Goal: Find specific page/section: Find specific page/section

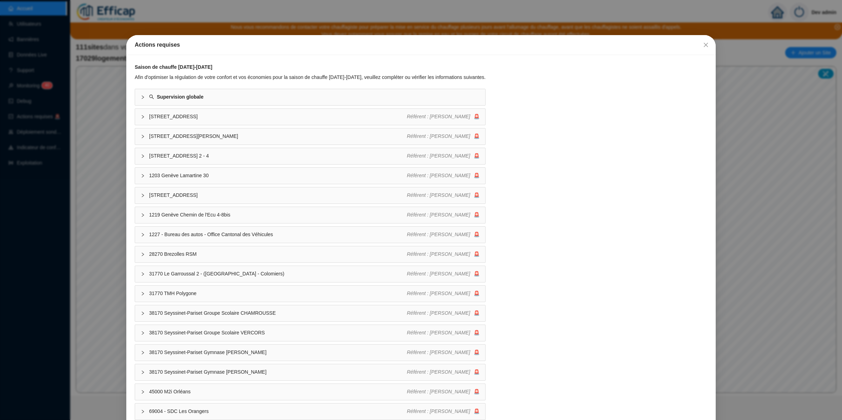
click at [327, 23] on div "Actions requises Saison de chauffe [DATE]-[DATE] Afin d'optimiser la régulation…" at bounding box center [421, 210] width 842 height 420
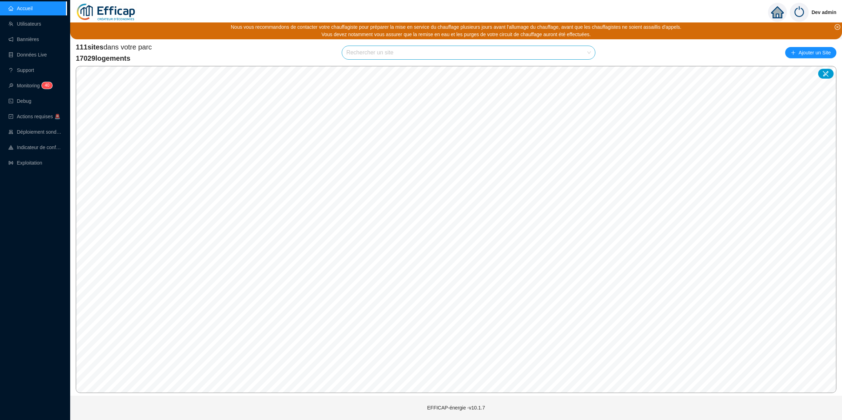
click at [484, 53] on input "search" at bounding box center [465, 52] width 238 height 13
type input "orient"
drag, startPoint x: 388, startPoint y: 71, endPoint x: 348, endPoint y: 69, distance: 40.0
click at [348, 69] on div "75019 SdC Orient" at bounding box center [468, 69] width 241 height 11
click at [397, 49] on span "75019 SdC Orient" at bounding box center [468, 52] width 245 height 13
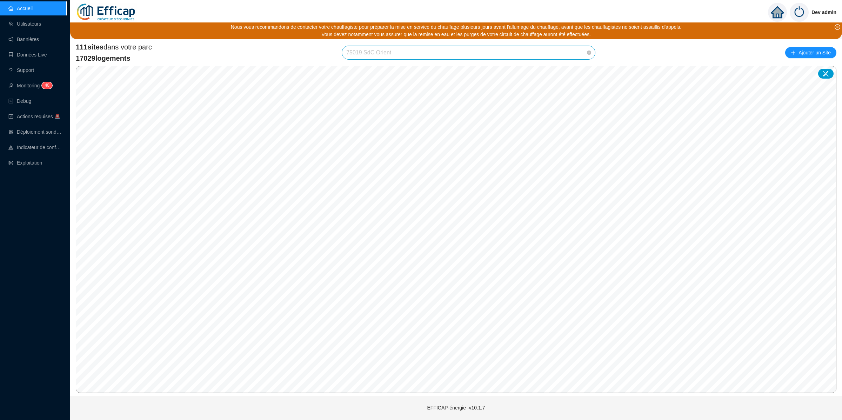
scroll to position [716, 0]
click at [311, 52] on div "111 sites dans votre parc 17029 logements 75019 SdC Orient Ajouter un Site" at bounding box center [456, 52] width 761 height 21
click at [388, 59] on div "75019 SdC Orient" at bounding box center [469, 53] width 254 height 14
click at [388, 50] on span "75019 SdC Orient" at bounding box center [468, 52] width 245 height 13
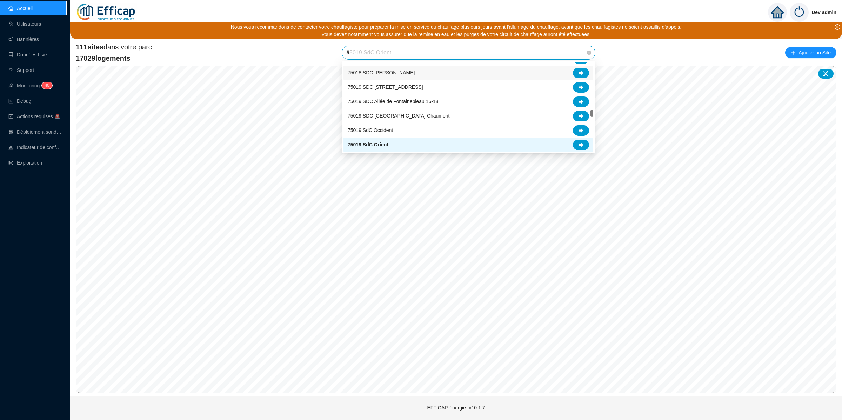
scroll to position [0, 0]
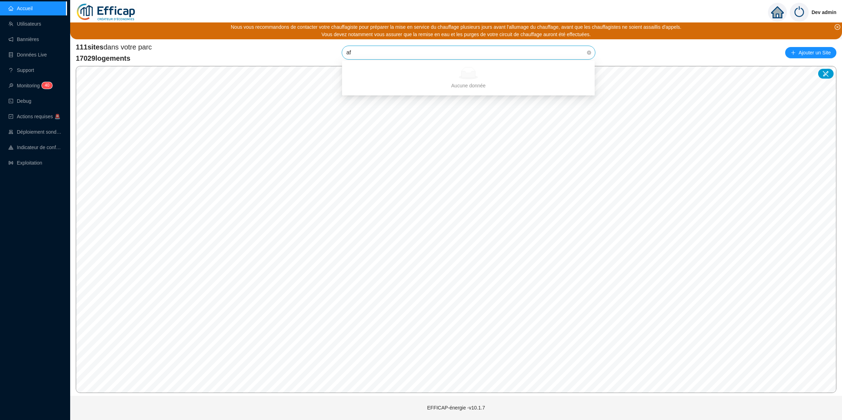
type input "a"
